Goal: Task Accomplishment & Management: Complete application form

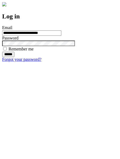
type input "**********"
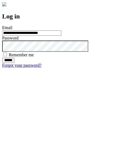
click at [14, 63] on input "******" at bounding box center [8, 60] width 12 height 5
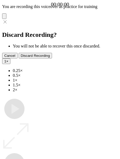
type input "**********"
